Goal: Information Seeking & Learning: Learn about a topic

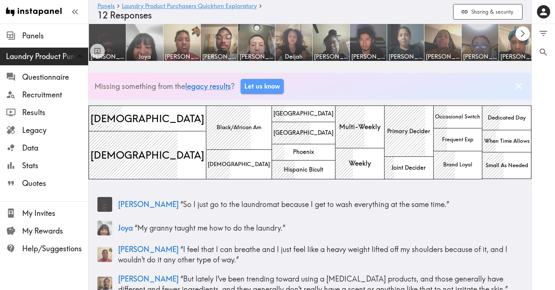
click at [521, 31] on icon "Scroll right" at bounding box center [523, 33] width 4 height 7
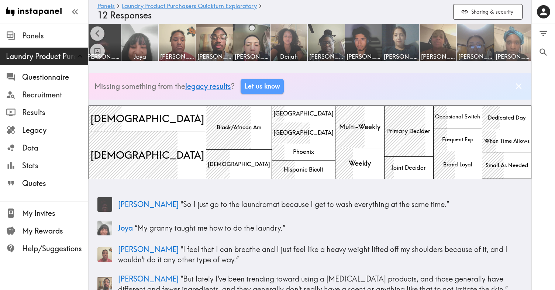
click at [521, 31] on img at bounding box center [512, 42] width 37 height 37
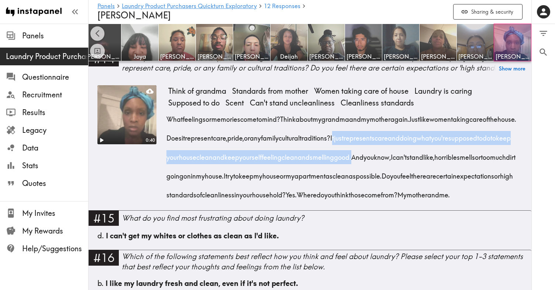
scroll to position [1056, 0]
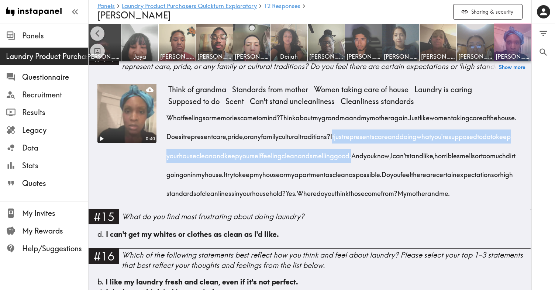
drag, startPoint x: 390, startPoint y: 171, endPoint x: 218, endPoint y: 241, distance: 185.5
click at [218, 200] on div "What feelings or memories come to mind? Think about my grandma and my mother ag…" at bounding box center [345, 153] width 354 height 94
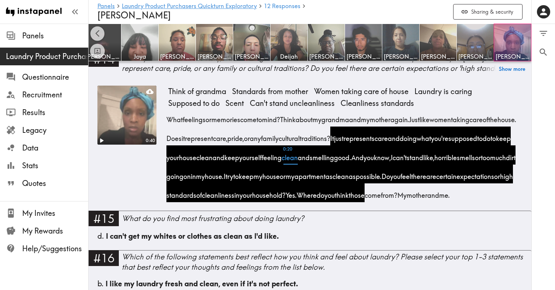
drag, startPoint x: 371, startPoint y: 189, endPoint x: 384, endPoint y: 182, distance: 14.4
click at [298, 164] on span "0:20 clean" at bounding box center [289, 154] width 16 height 19
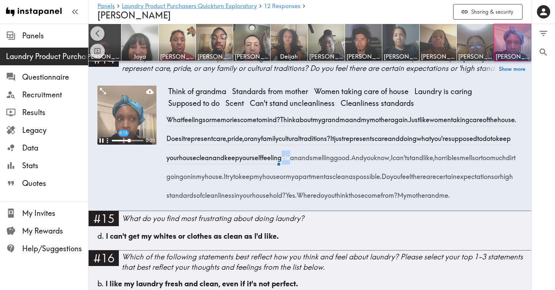
drag, startPoint x: 388, startPoint y: 177, endPoint x: 366, endPoint y: 246, distance: 72.1
click at [366, 202] on div "What feelings or memories come to mind? Think about my grandma and my mother ag…" at bounding box center [345, 155] width 354 height 94
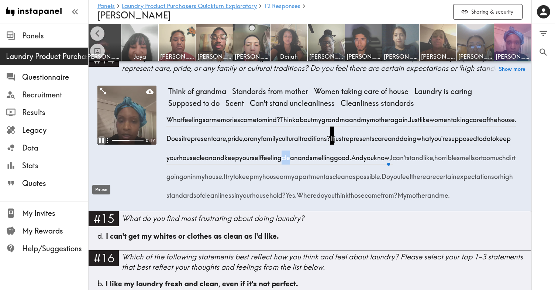
click at [101, 145] on icon "Pause" at bounding box center [102, 141] width 10 height 10
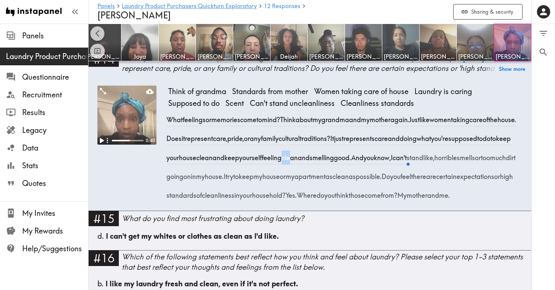
copy div "It just represents care and doing what you're supposed to do to keep your house…"
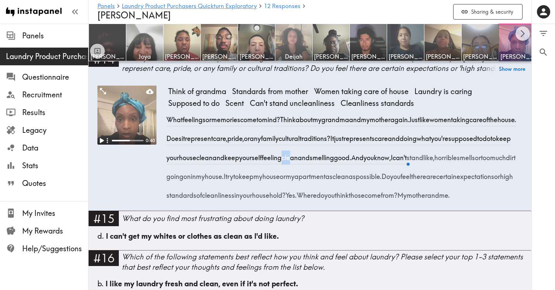
copy div "It just represents care and doing what you're supposed to do to keep your house…"
